Goal: Communication & Community: Connect with others

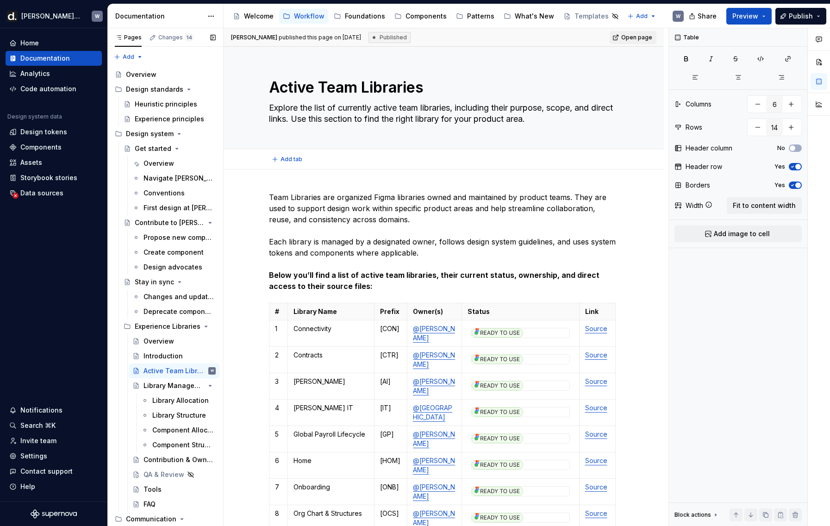
type textarea "*"
click at [50, 443] on div "Invite team" at bounding box center [38, 440] width 36 height 9
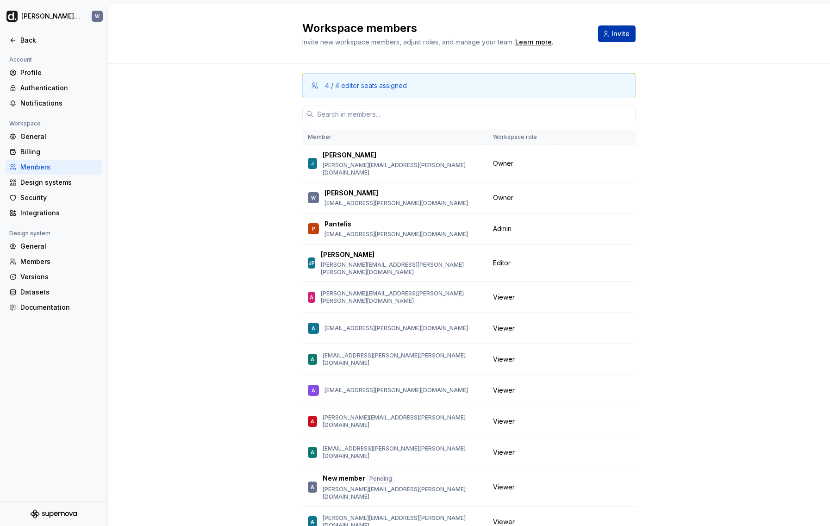
click at [620, 30] on span "Invite" at bounding box center [621, 33] width 18 height 9
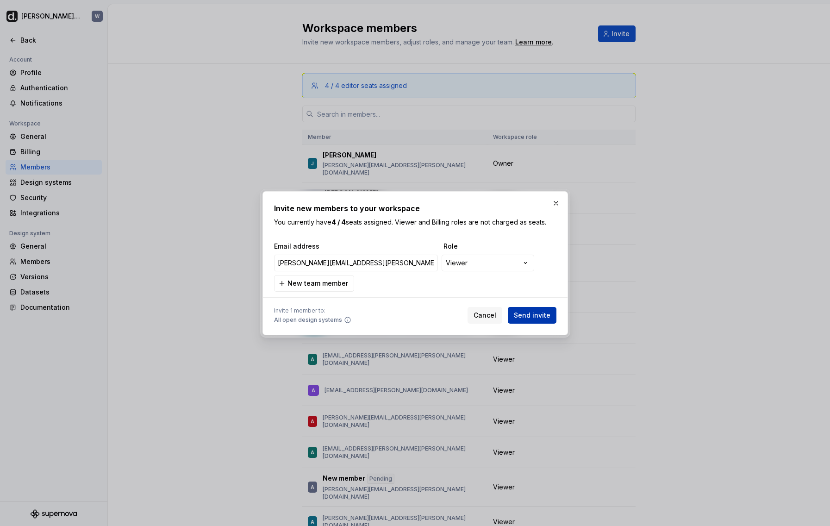
click at [534, 318] on span "Send invite" at bounding box center [532, 315] width 37 height 9
type input "[PERSON_NAME][EMAIL_ADDRESS][PERSON_NAME][DOMAIN_NAME]"
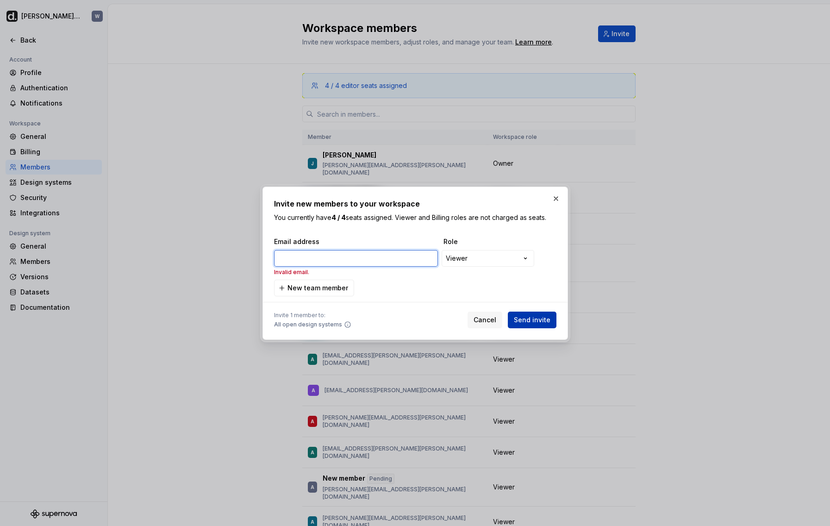
paste input "[PERSON_NAME][EMAIL_ADDRESS][PERSON_NAME][DOMAIN_NAME]"
type input "[PERSON_NAME][EMAIL_ADDRESS][PERSON_NAME][DOMAIN_NAME]"
click at [544, 315] on button "Send invite" at bounding box center [532, 320] width 49 height 17
